Goal: Find specific page/section: Find specific page/section

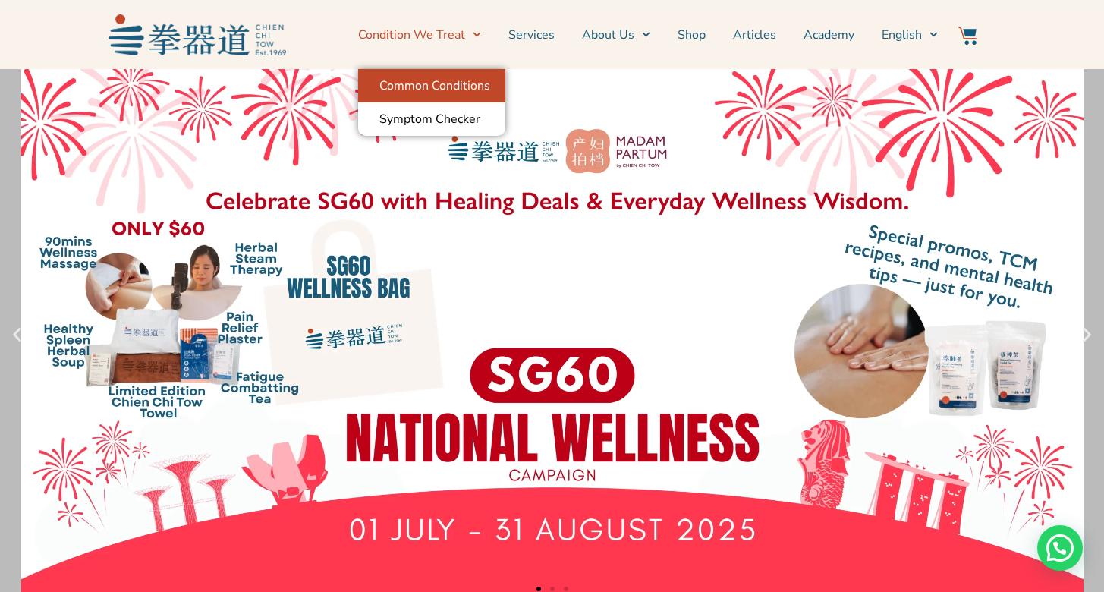
click at [463, 90] on link "Common Conditions" at bounding box center [431, 85] width 147 height 33
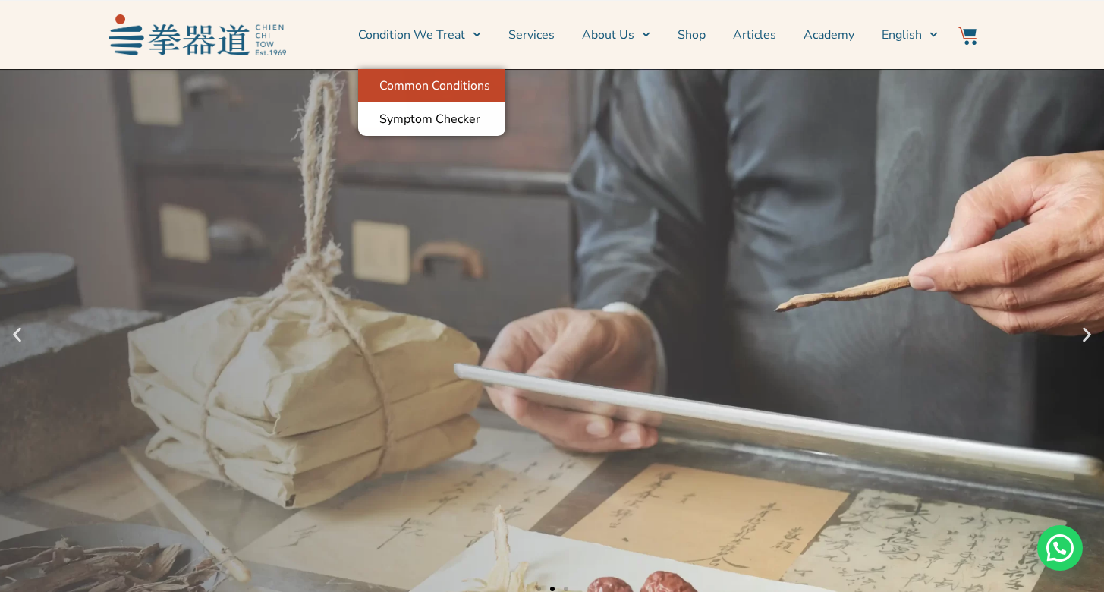
click at [485, 85] on link "Common Conditions" at bounding box center [431, 85] width 147 height 33
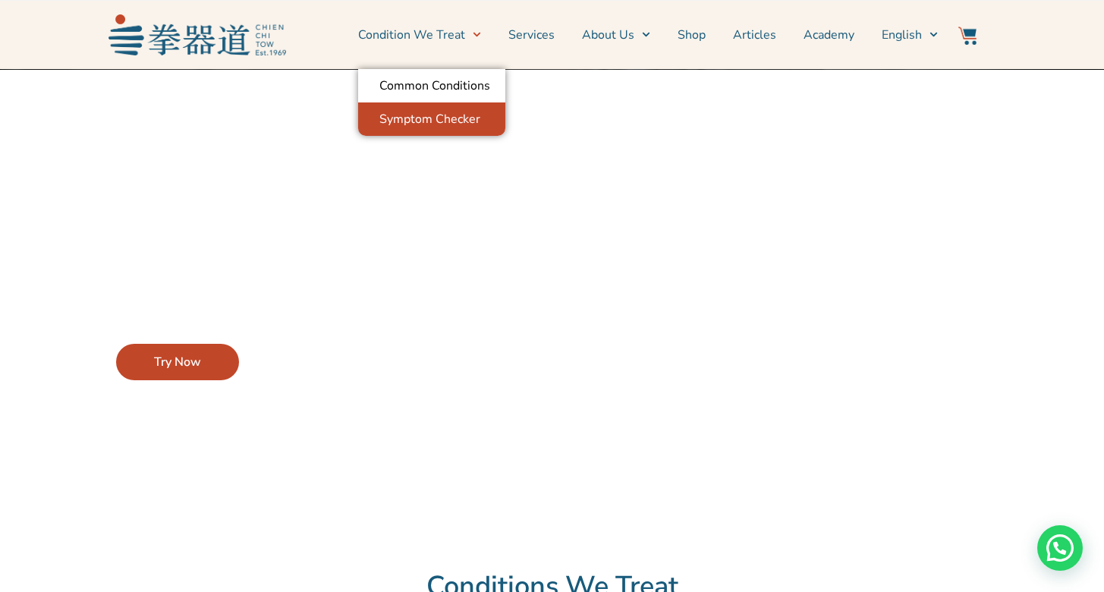
click at [461, 119] on link "Symptom Checker" at bounding box center [431, 118] width 147 height 33
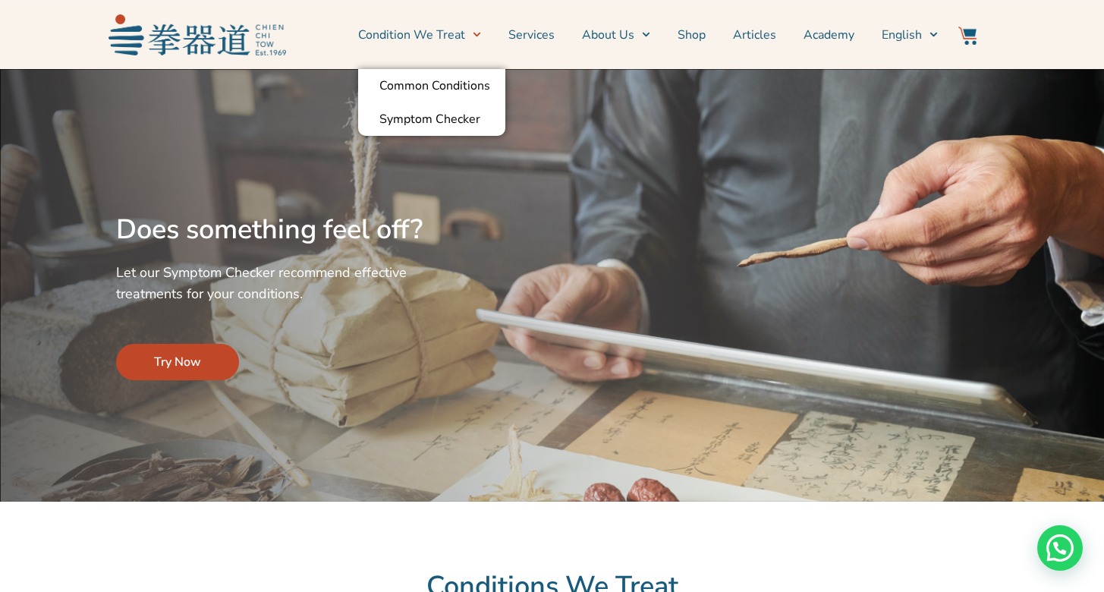
click at [168, 363] on span "Try Now" at bounding box center [177, 362] width 47 height 18
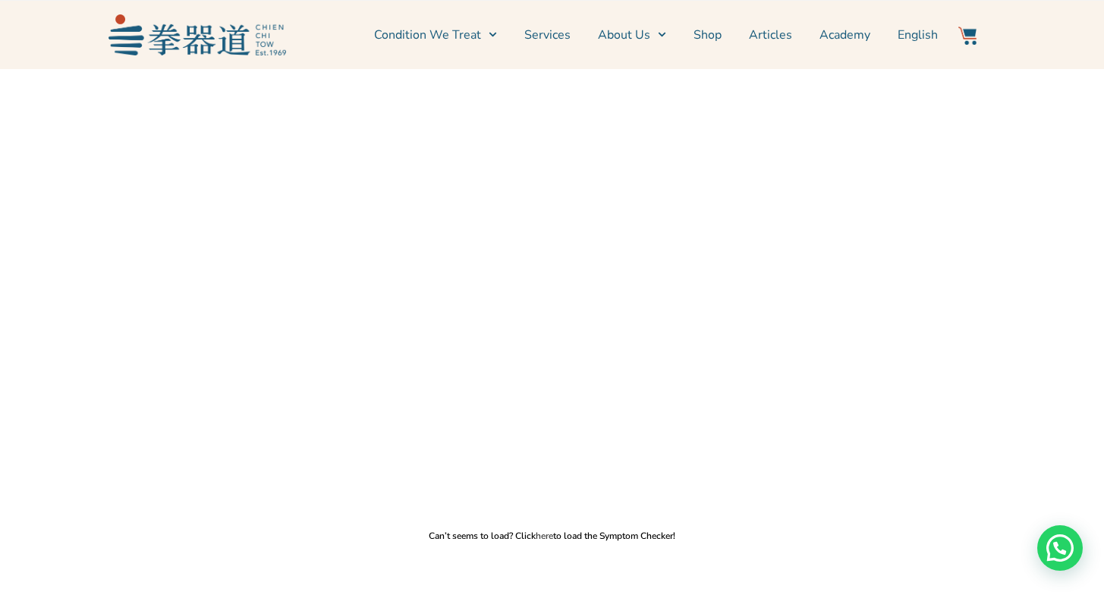
click at [542, 535] on link "here" at bounding box center [544, 536] width 17 height 12
click at [557, 34] on link "Services" at bounding box center [547, 35] width 46 height 38
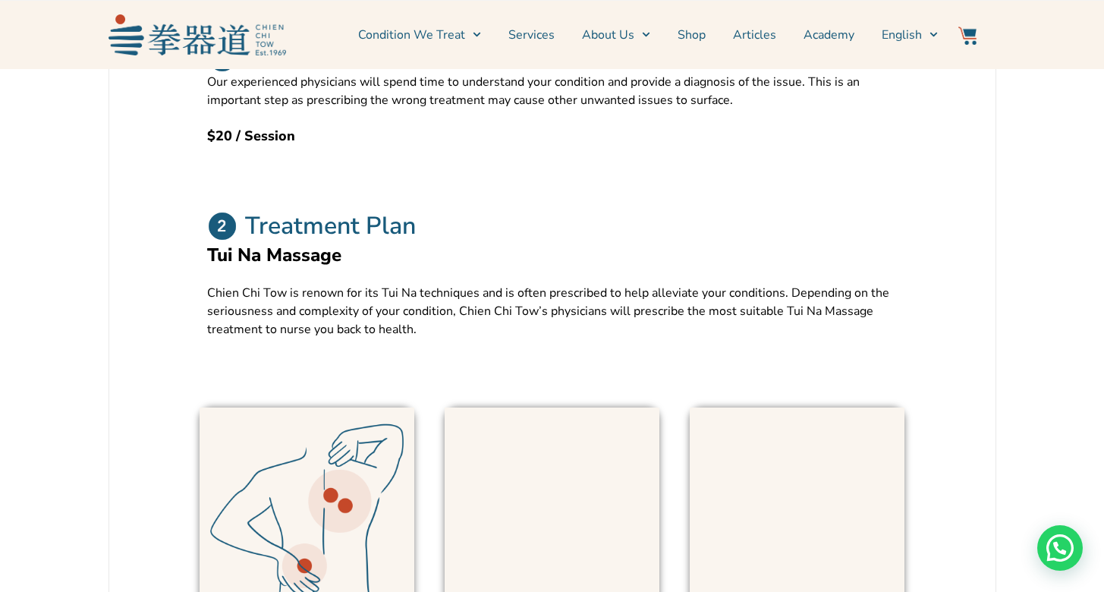
scroll to position [486, 0]
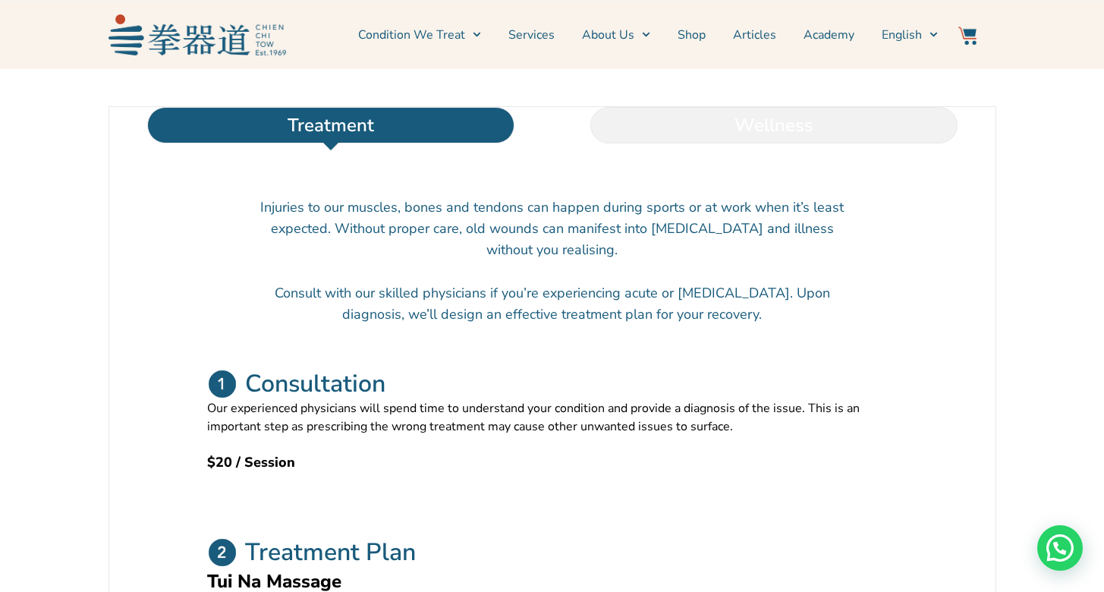
click at [773, 143] on li "Wellness" at bounding box center [774, 125] width 443 height 36
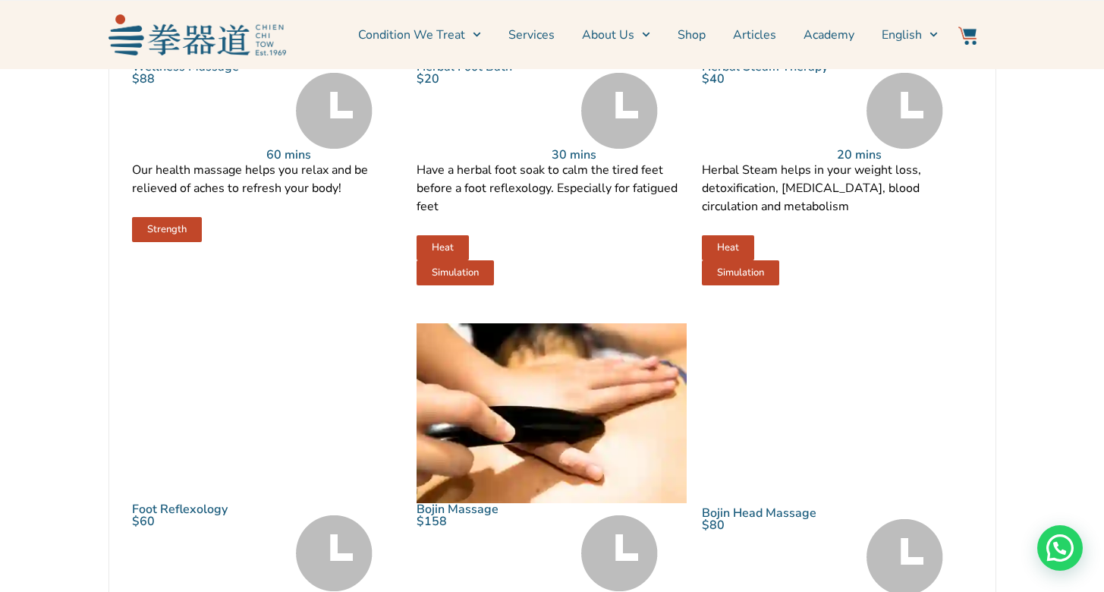
scroll to position [836, 0]
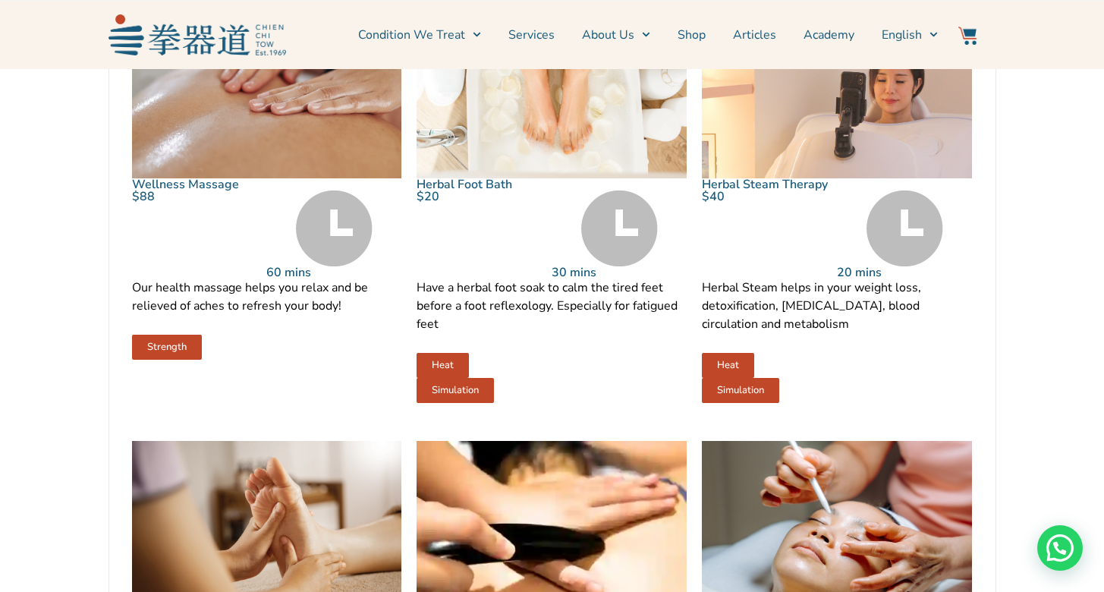
click at [766, 193] on link "Herbal Steam Therapy" at bounding box center [765, 184] width 126 height 17
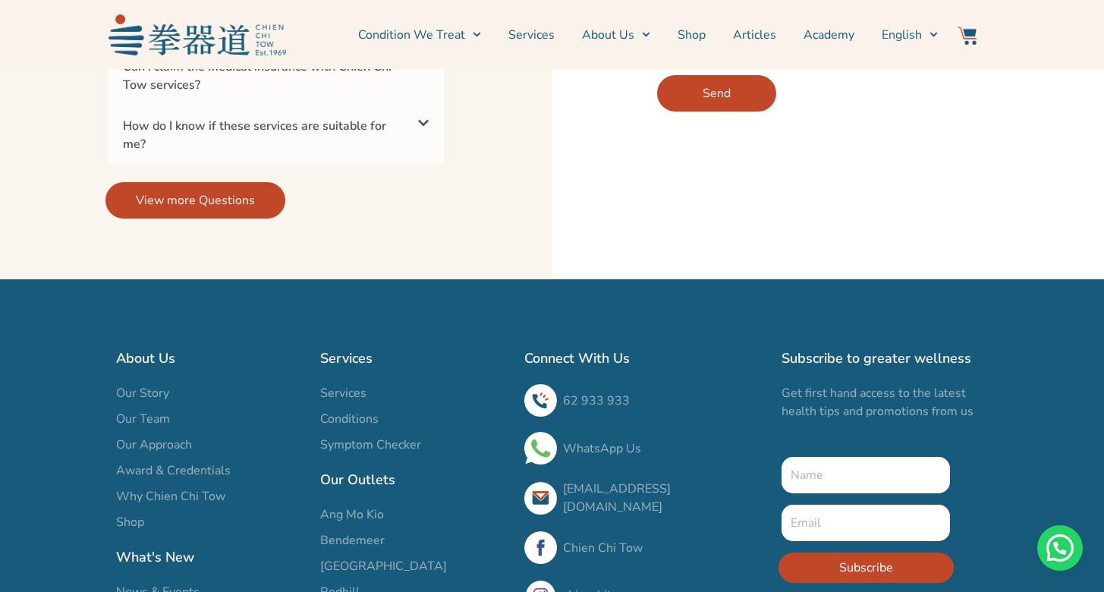
scroll to position [3423, 0]
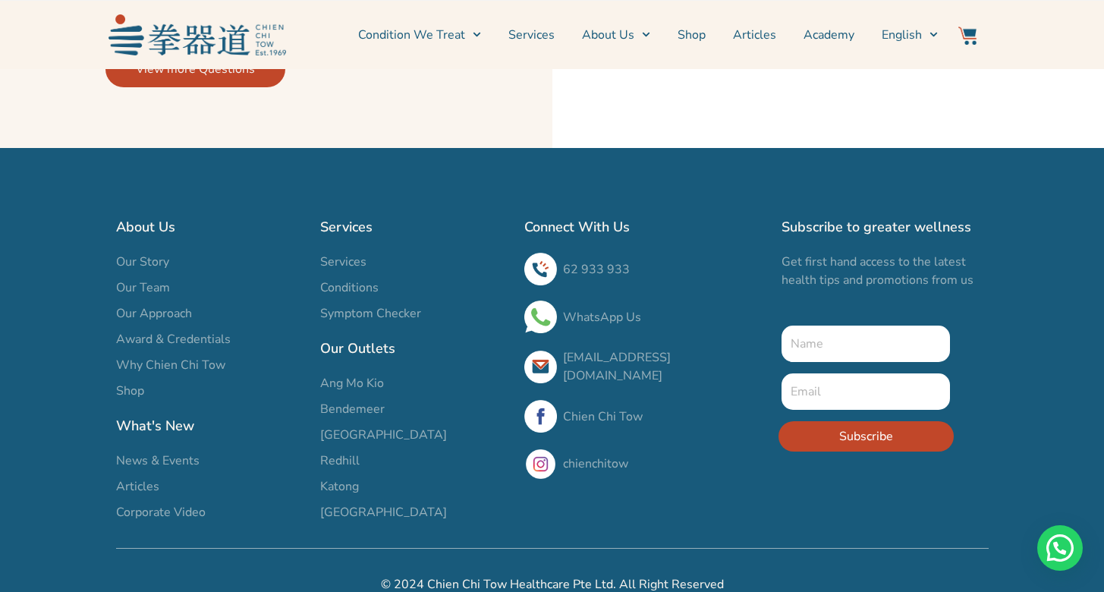
click at [376, 503] on span "[GEOGRAPHIC_DATA]" at bounding box center [383, 512] width 127 height 18
click at [386, 509] on span "[GEOGRAPHIC_DATA]" at bounding box center [383, 512] width 127 height 18
click at [385, 509] on span "[GEOGRAPHIC_DATA]" at bounding box center [383, 512] width 127 height 18
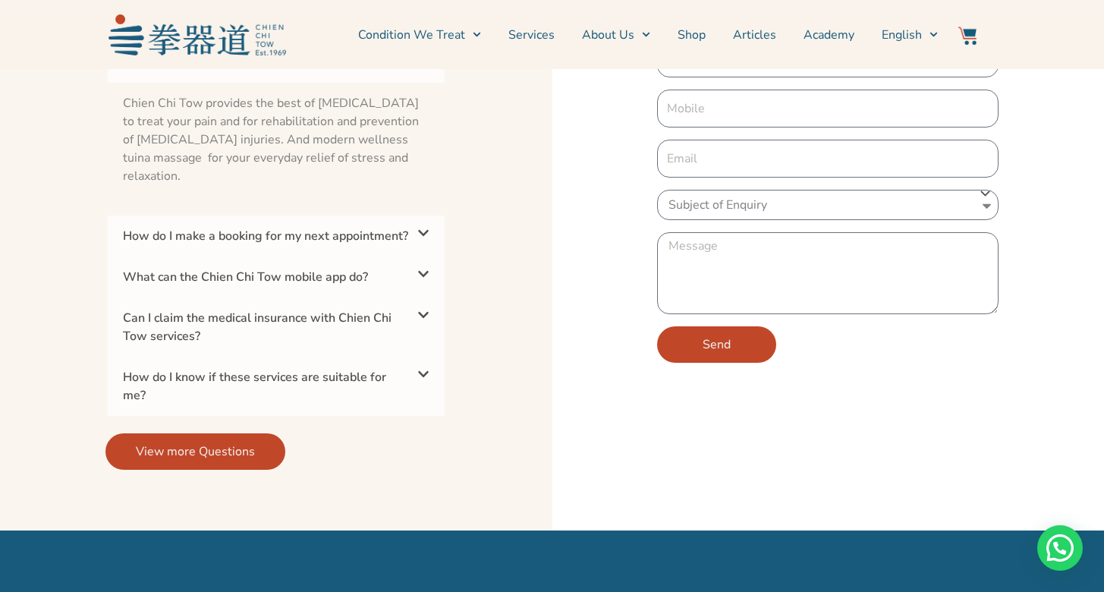
scroll to position [3441, 0]
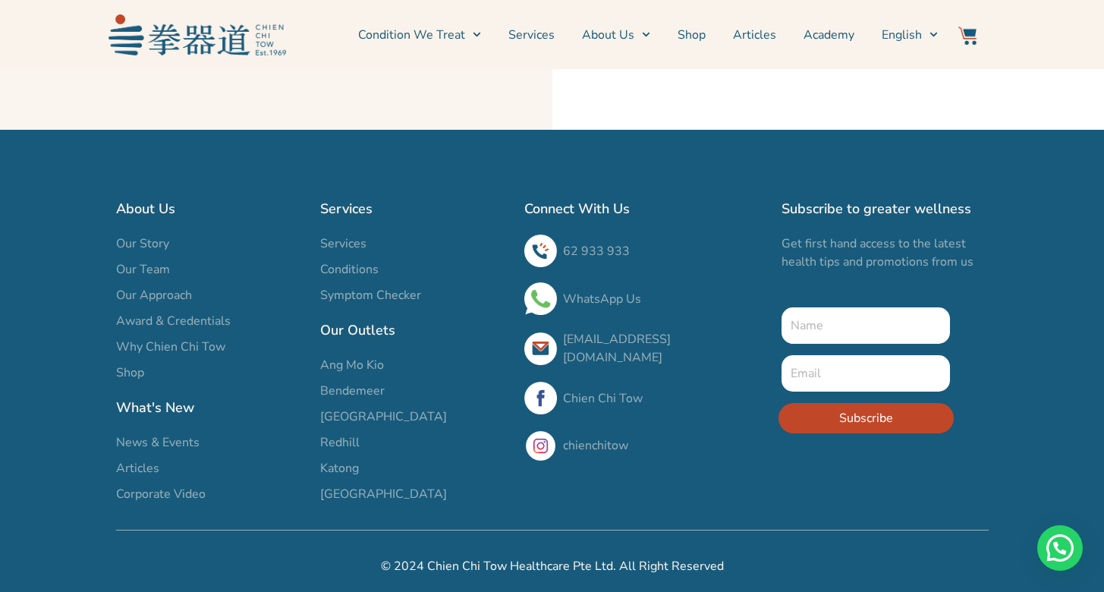
click at [341, 488] on span "[GEOGRAPHIC_DATA]" at bounding box center [383, 494] width 127 height 18
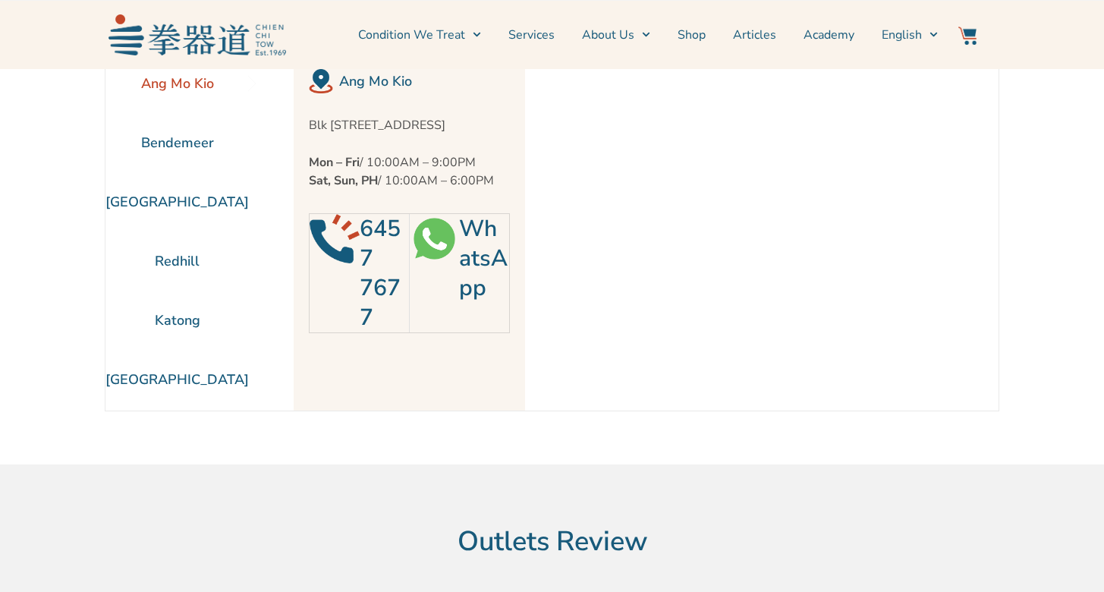
scroll to position [69, 0]
click at [196, 385] on li "[GEOGRAPHIC_DATA]" at bounding box center [176, 379] width 143 height 59
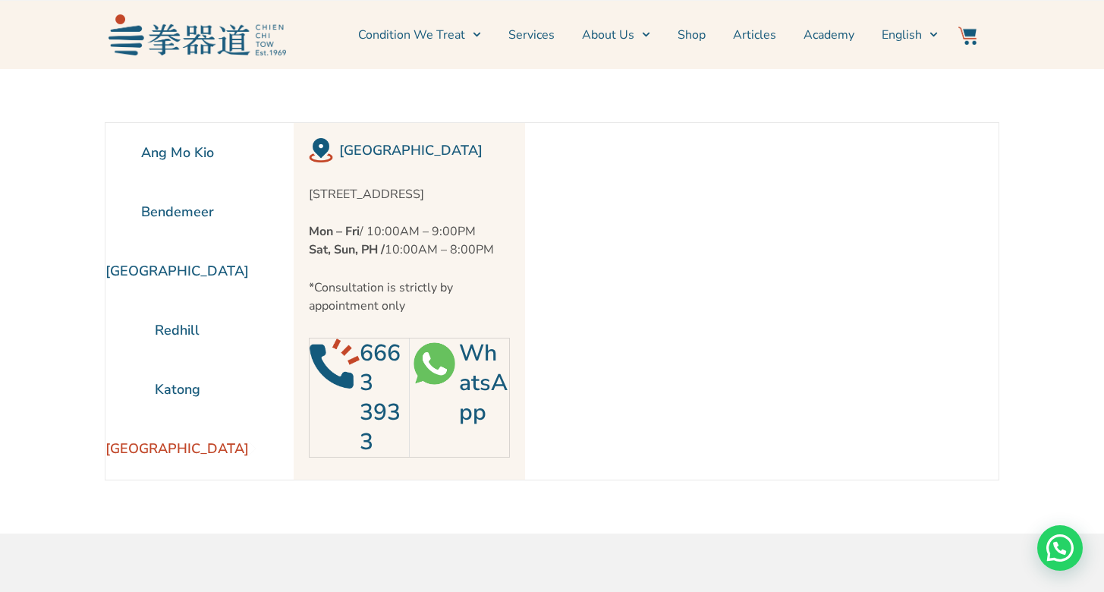
scroll to position [29, 0]
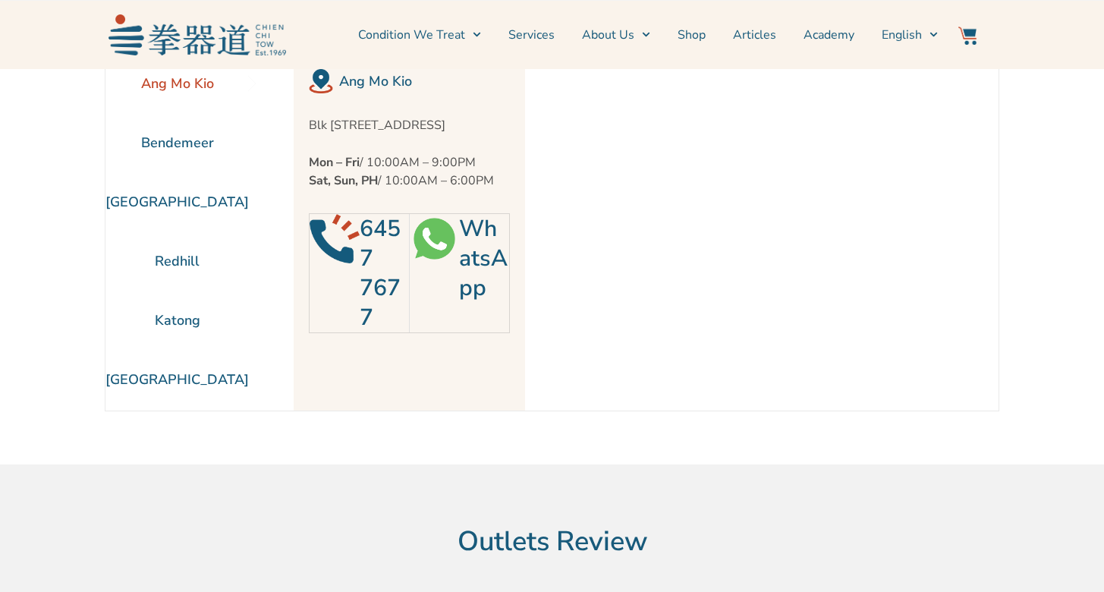
scroll to position [69, 0]
click at [204, 387] on li "[GEOGRAPHIC_DATA]" at bounding box center [176, 379] width 143 height 59
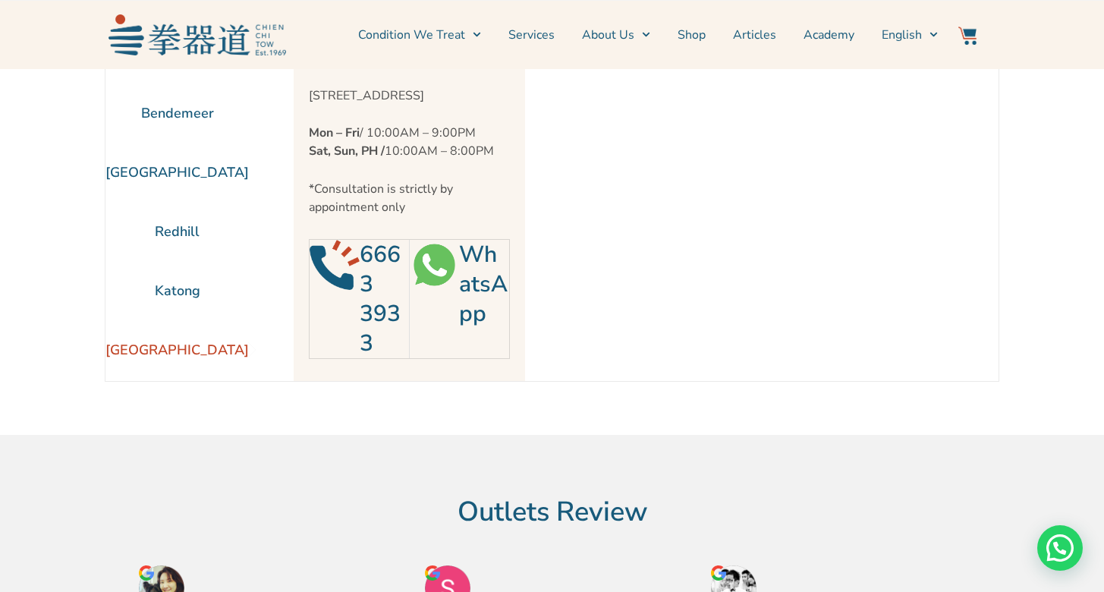
scroll to position [0, 0]
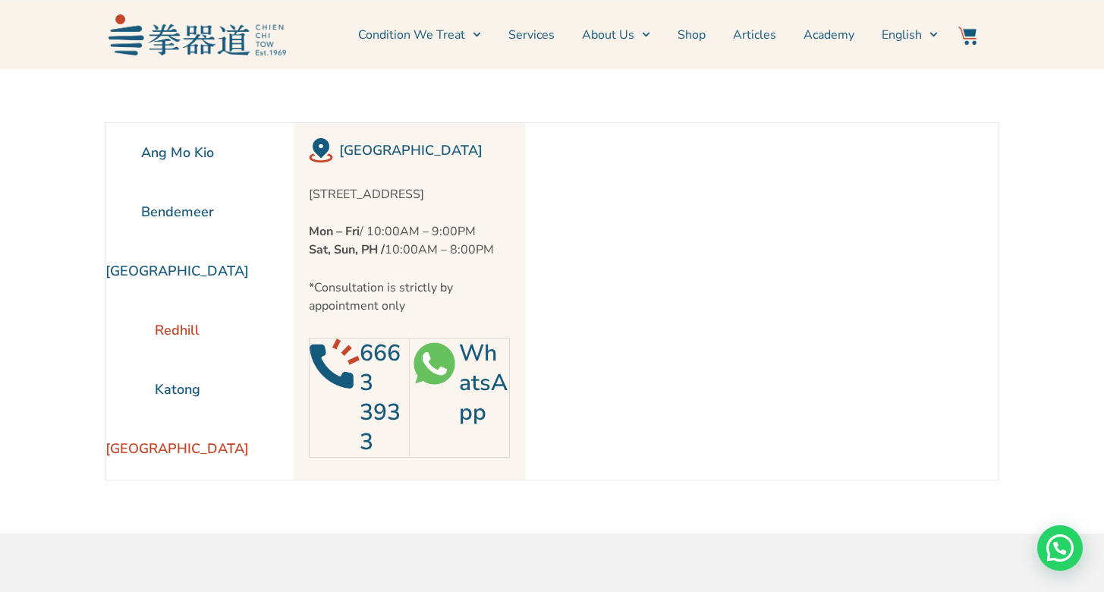
click at [163, 328] on li "Redhill" at bounding box center [176, 330] width 143 height 59
